Goal: Download file/media

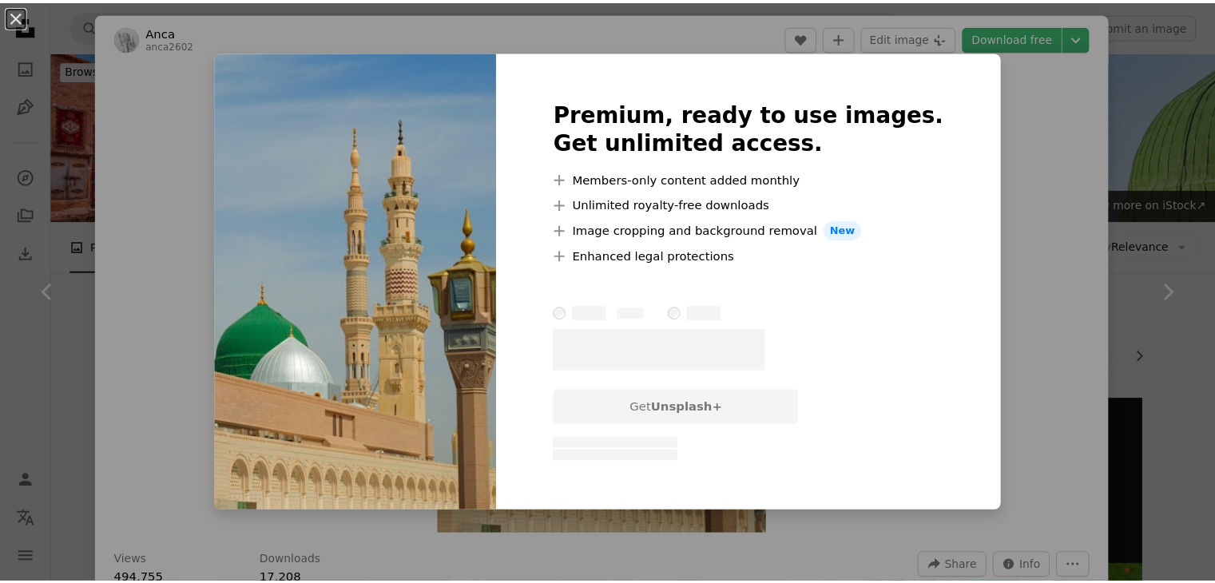
scroll to position [786, 0]
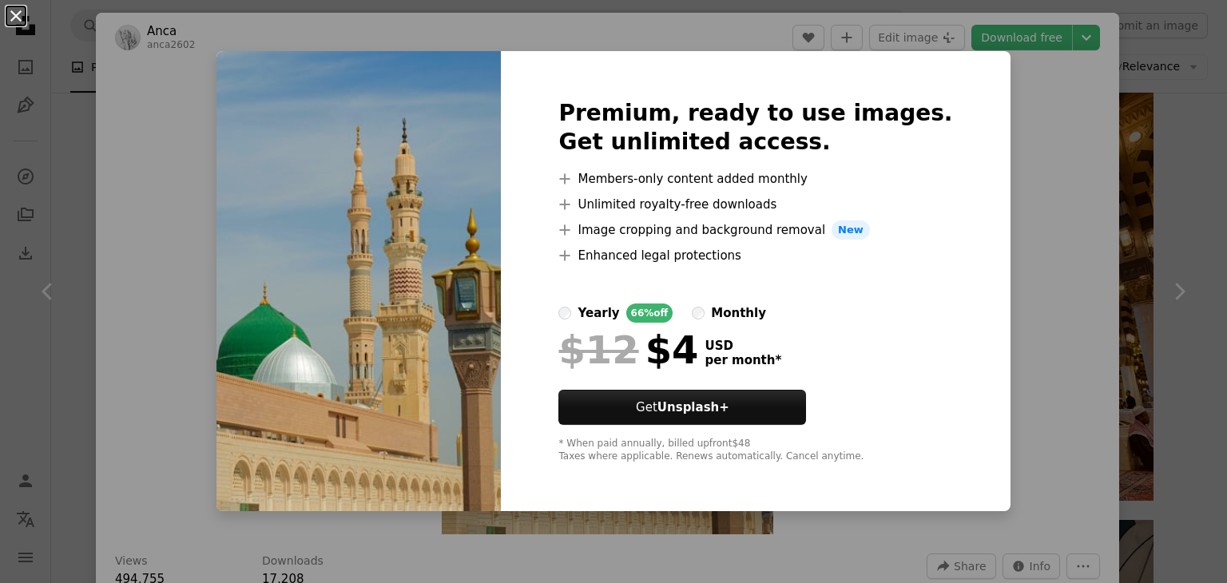
click at [18, 16] on button "An X shape" at bounding box center [15, 15] width 19 height 19
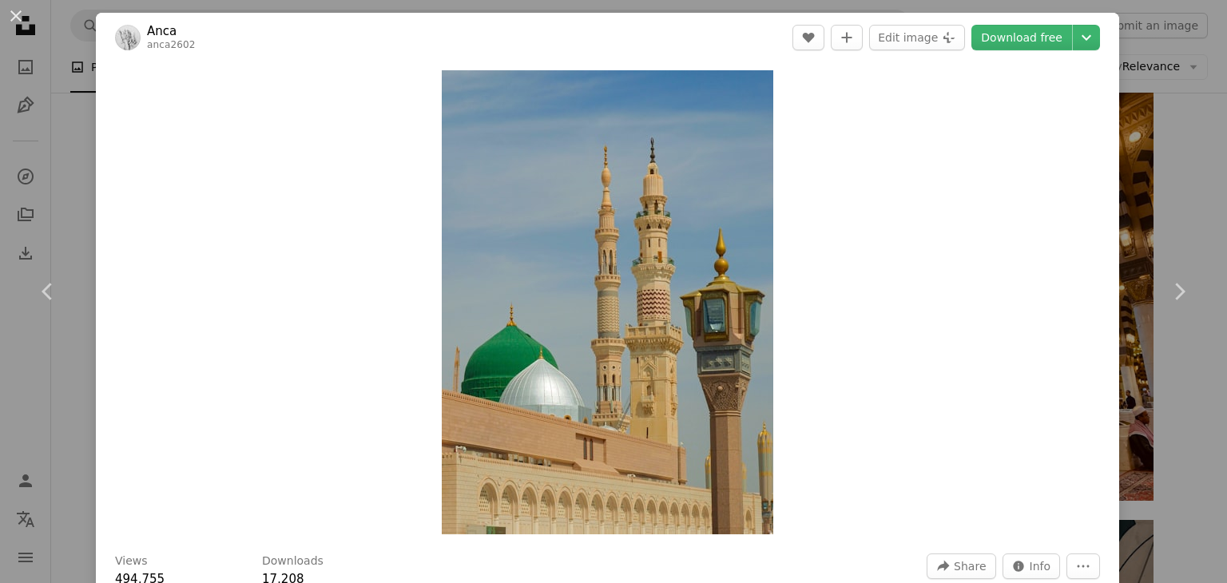
click at [18, 16] on button "An X shape" at bounding box center [15, 15] width 19 height 19
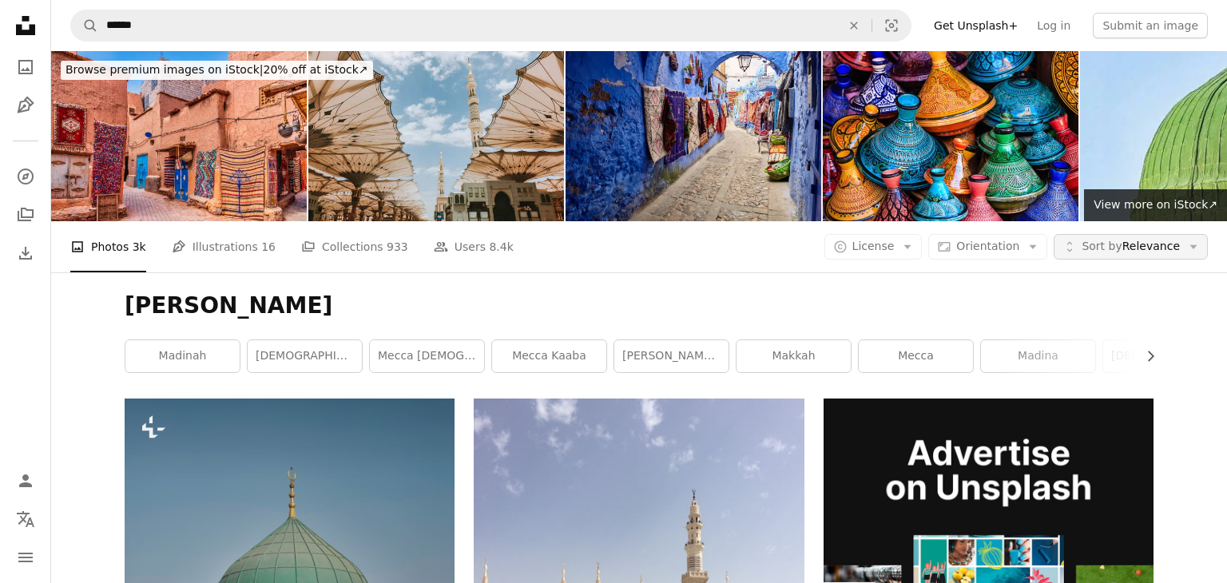
scroll to position [2951, 0]
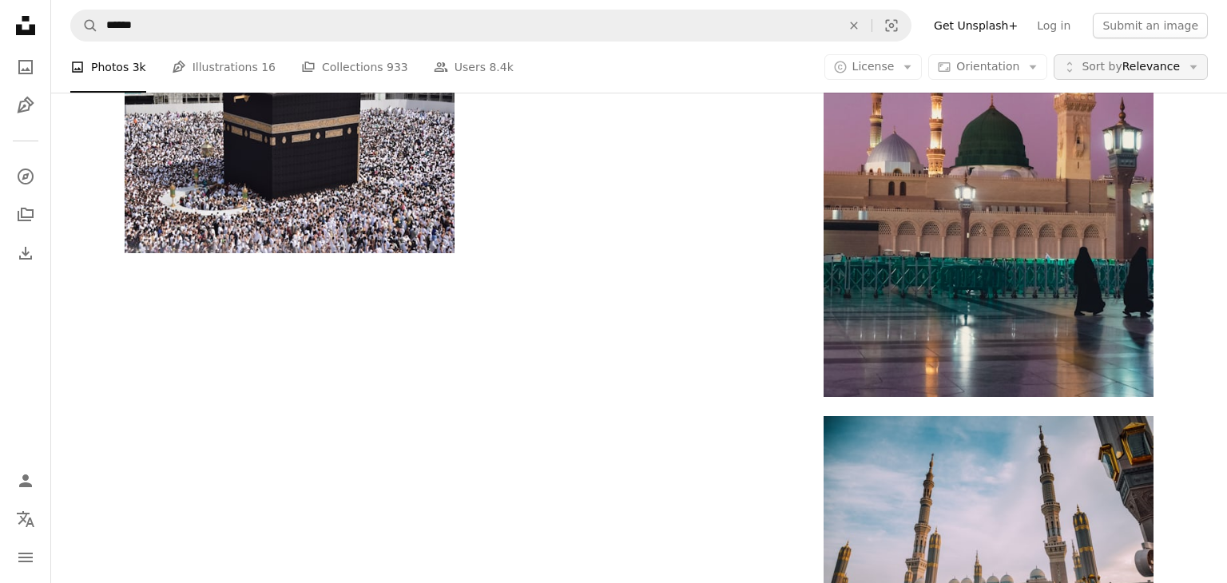
click at [1127, 60] on span "Sort by Relevance" at bounding box center [1130, 67] width 98 height 16
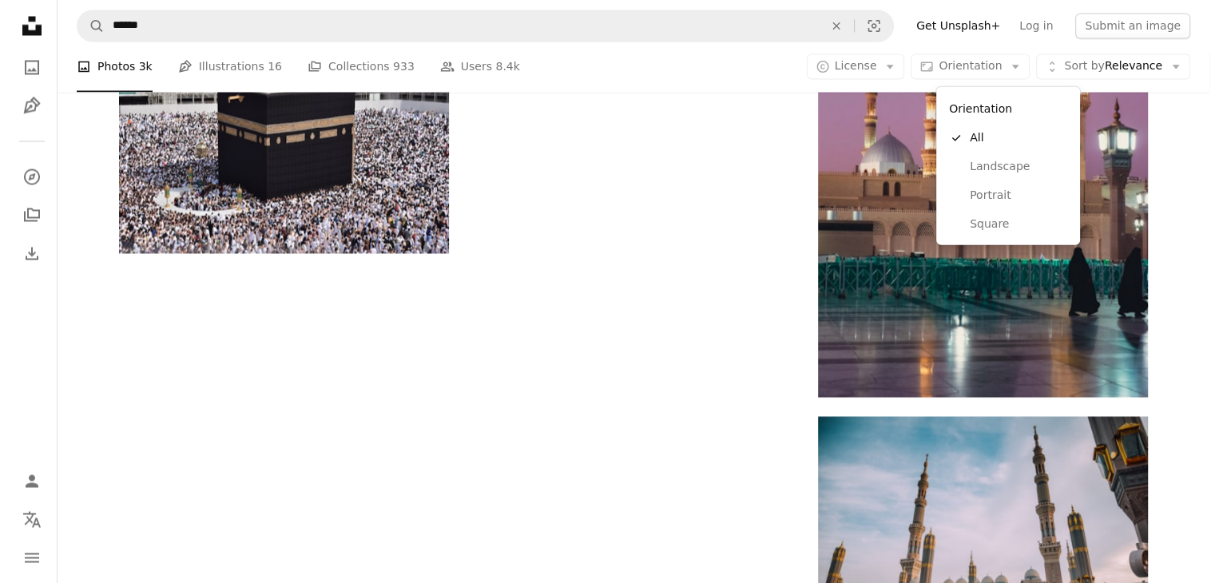
scroll to position [0, 0]
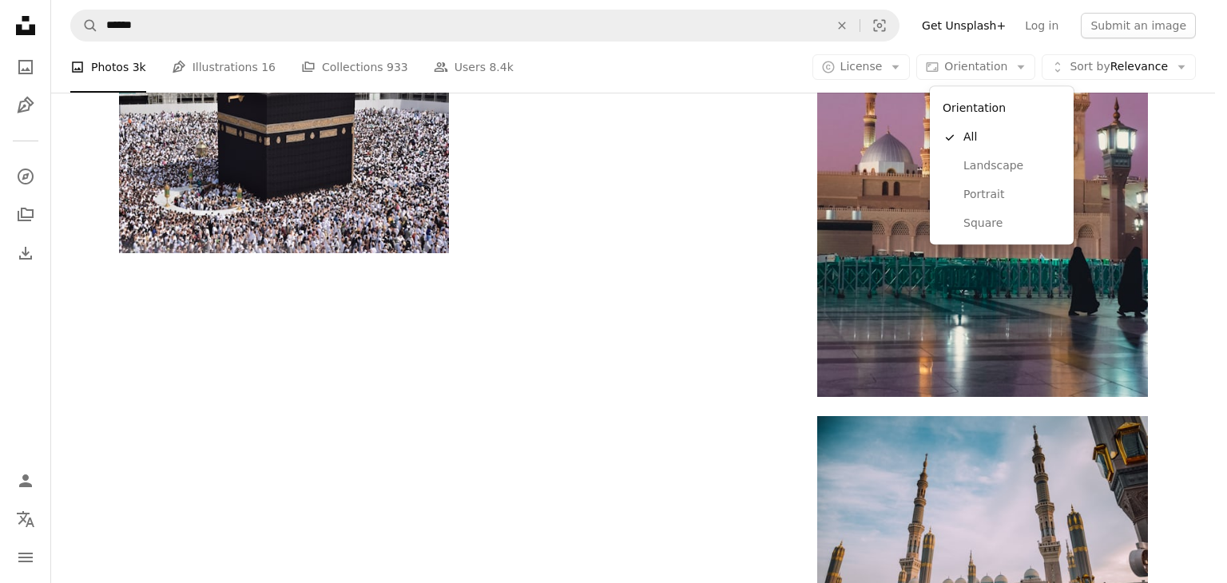
click at [992, 60] on span "Orientation" at bounding box center [975, 66] width 63 height 13
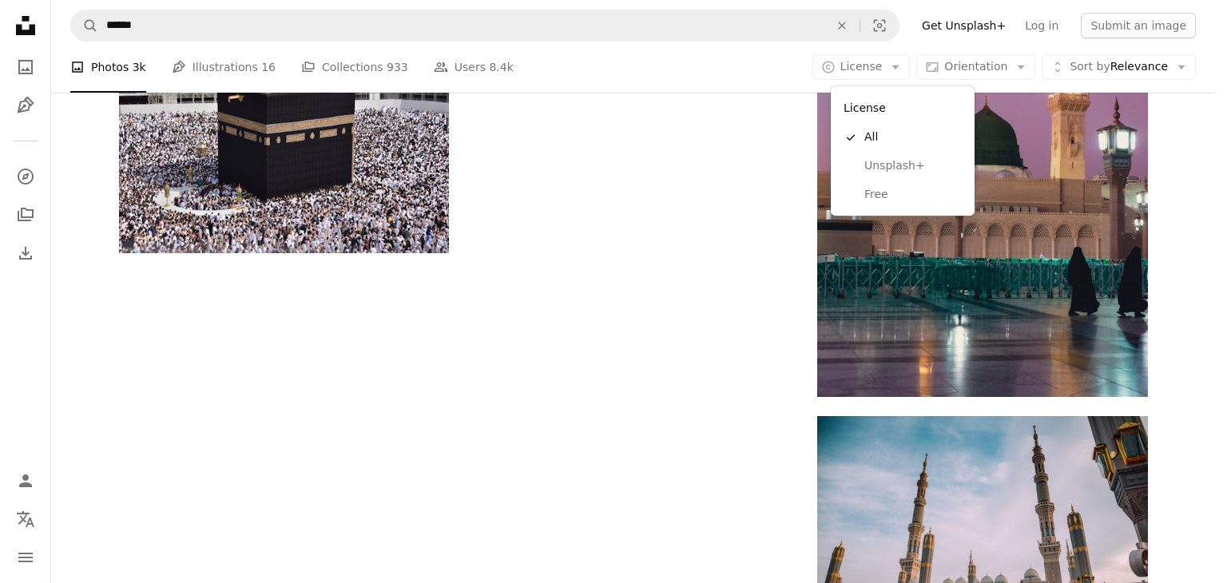
click at [902, 68] on icon "Arrow down" at bounding box center [895, 67] width 14 height 14
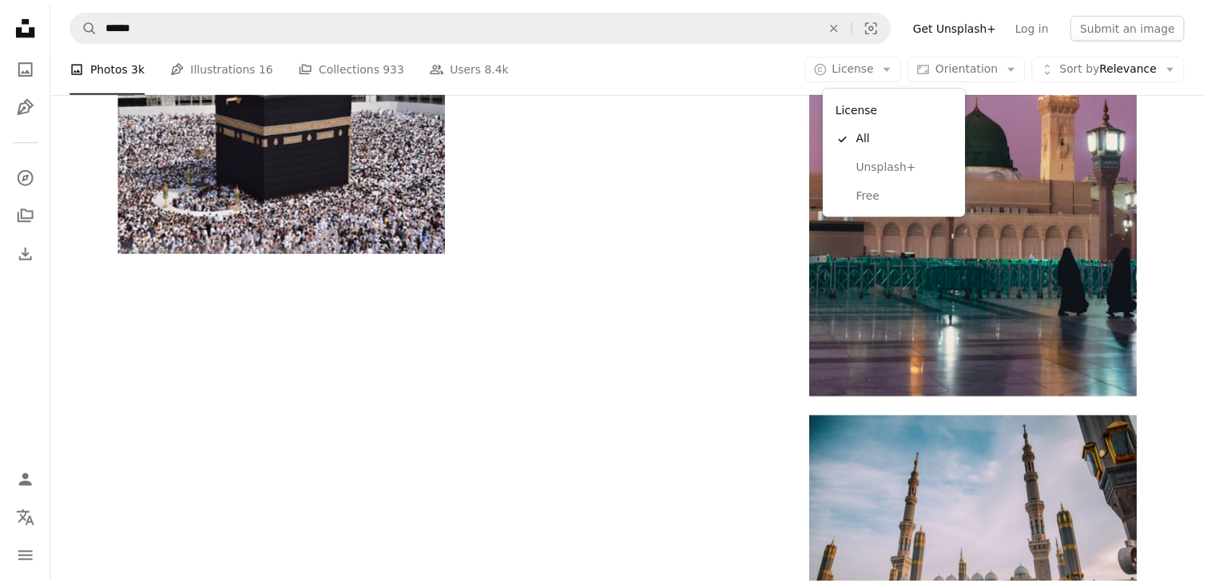
scroll to position [2951, 0]
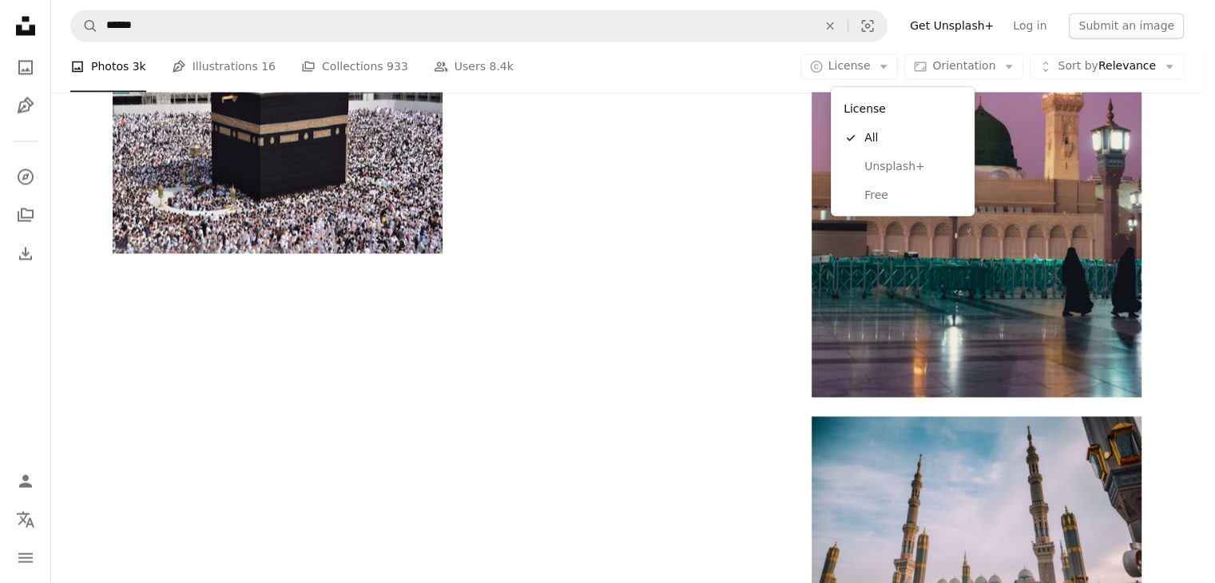
click at [890, 68] on icon "Arrow down" at bounding box center [883, 67] width 14 height 14
